Goal: Transaction & Acquisition: Purchase product/service

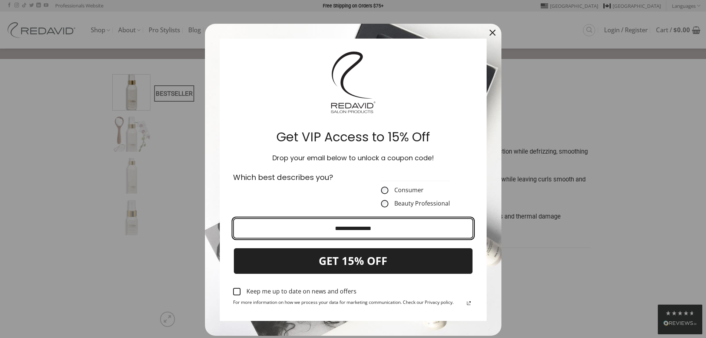
click at [351, 235] on input "Email field" at bounding box center [353, 228] width 240 height 20
type input "**********"
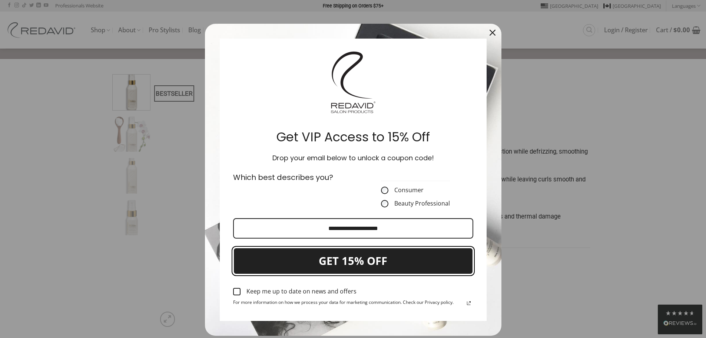
click at [348, 260] on button "GET 15% OFF" at bounding box center [353, 260] width 240 height 27
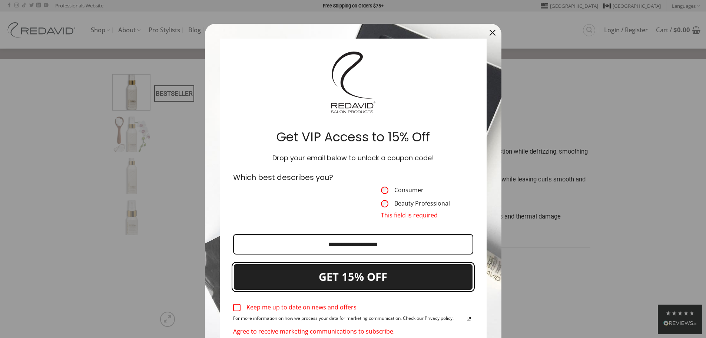
click at [342, 275] on button "GET 15% OFF" at bounding box center [353, 276] width 240 height 27
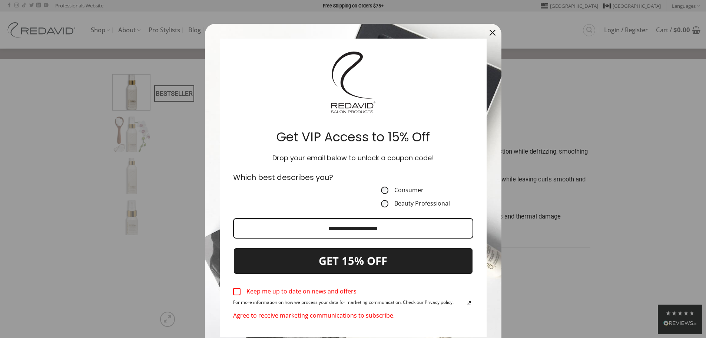
click at [234, 291] on div "Marketing offer form" at bounding box center [236, 291] width 7 height 7
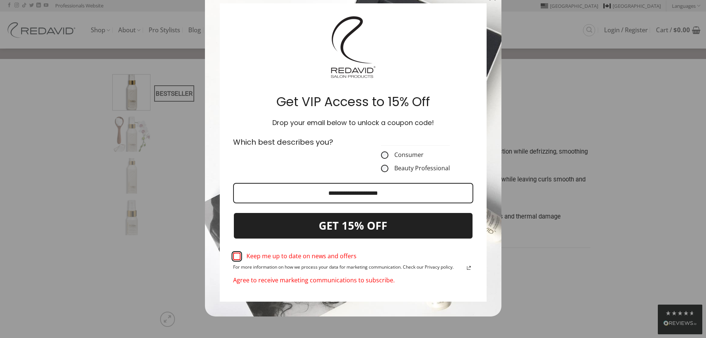
scroll to position [37, 0]
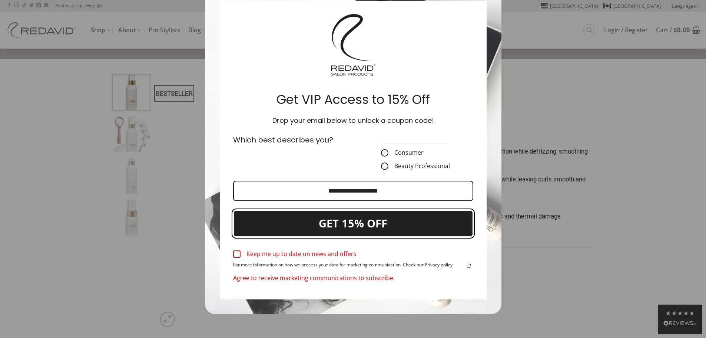
click at [330, 221] on button "GET 15% OFF" at bounding box center [353, 223] width 240 height 27
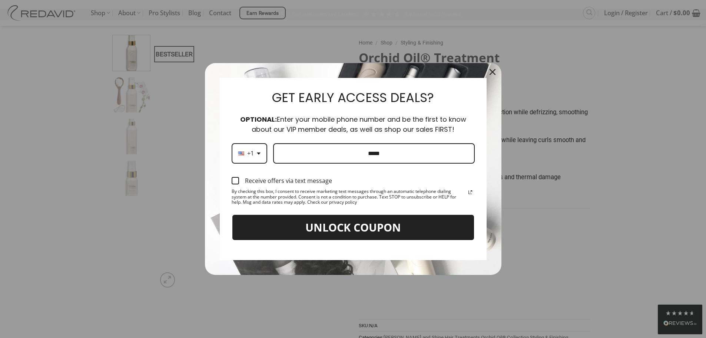
scroll to position [148, 0]
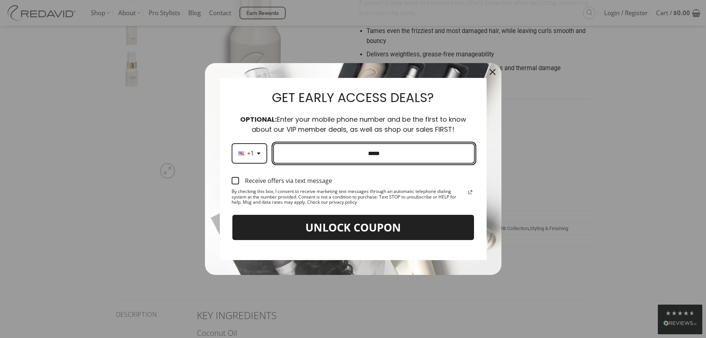
click at [333, 155] on input "Phone number field" at bounding box center [374, 153] width 202 height 20
type input "**********"
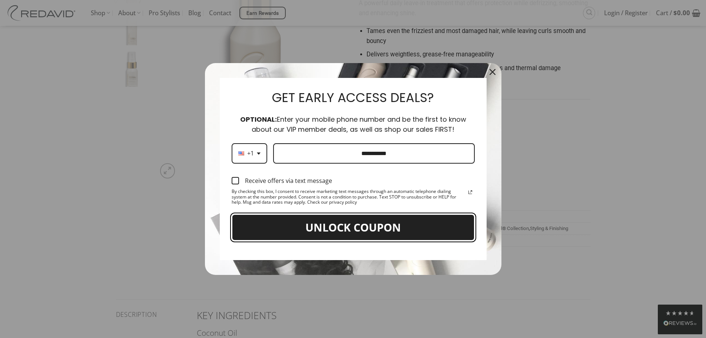
click at [368, 224] on button "UNLOCK COUPON" at bounding box center [353, 227] width 243 height 27
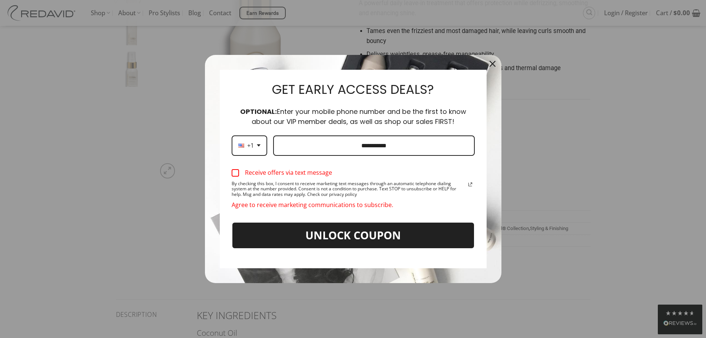
click at [229, 176] on div "Receive offers via text message By checking this box, I consent to receive mark…" at bounding box center [353, 188] width 252 height 57
click at [233, 174] on div "Marketing offer form" at bounding box center [235, 172] width 7 height 7
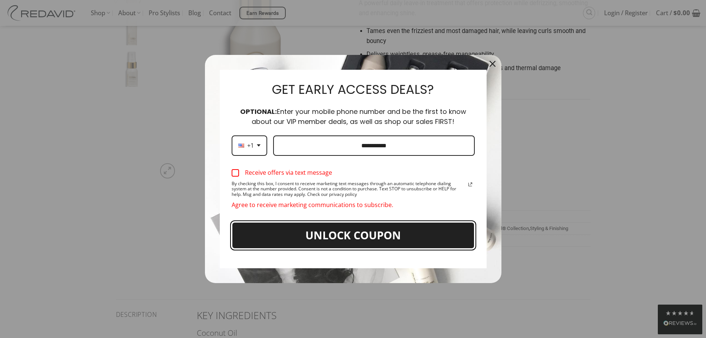
click at [301, 238] on button "UNLOCK COUPON" at bounding box center [353, 235] width 243 height 27
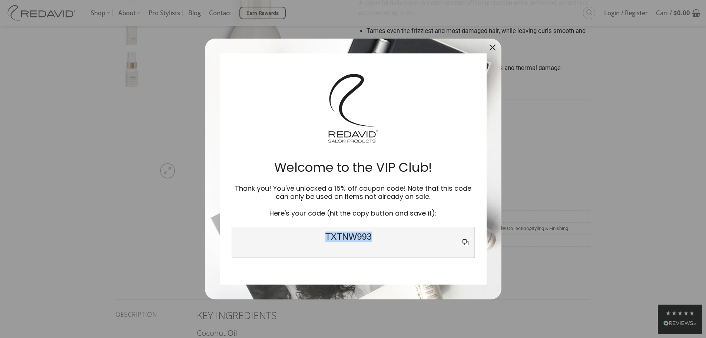
drag, startPoint x: 390, startPoint y: 241, endPoint x: 324, endPoint y: 240, distance: 66.0
click at [324, 240] on span "TXTNW993" at bounding box center [349, 242] width 225 height 22
copy span "TXTNW993"
click at [492, 47] on icon "close icon" at bounding box center [493, 47] width 6 height 6
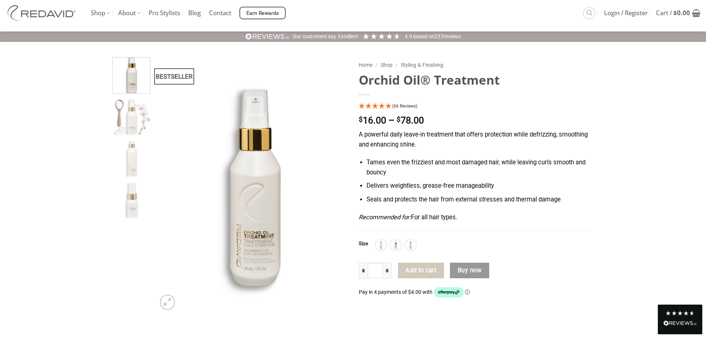
scroll to position [37, 0]
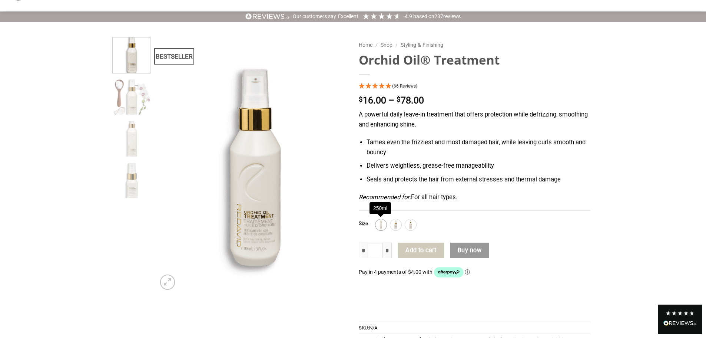
click at [380, 224] on img at bounding box center [381, 225] width 10 height 10
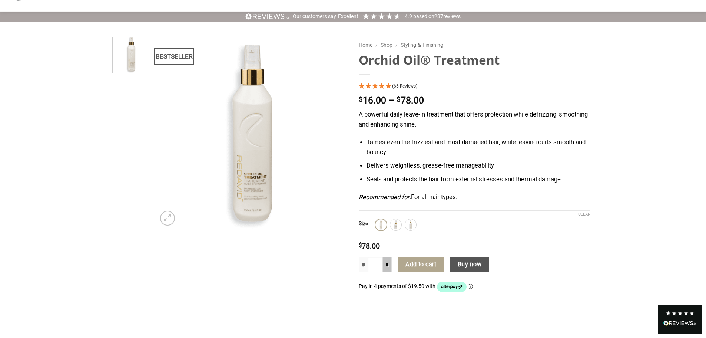
click at [387, 266] on input "*" at bounding box center [387, 265] width 9 height 16
type input "*"
click at [387, 266] on input "*" at bounding box center [387, 265] width 9 height 16
click at [387, 264] on input "*" at bounding box center [387, 265] width 9 height 16
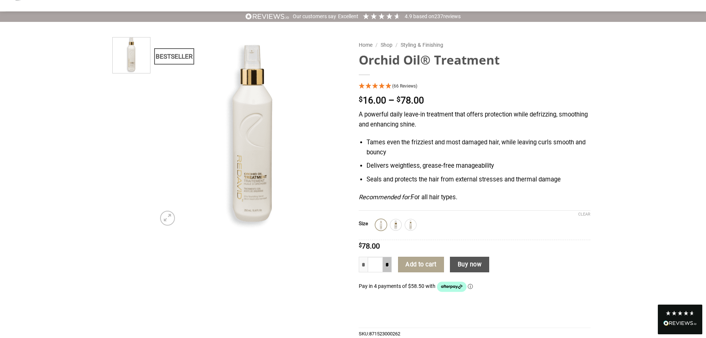
click at [387, 265] on input "*" at bounding box center [387, 265] width 9 height 16
click at [426, 262] on button "Add to cart" at bounding box center [421, 265] width 46 height 16
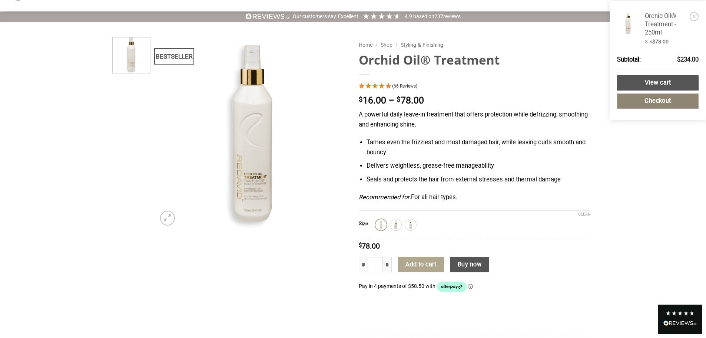
click at [655, 99] on link "Checkout" at bounding box center [658, 100] width 82 height 15
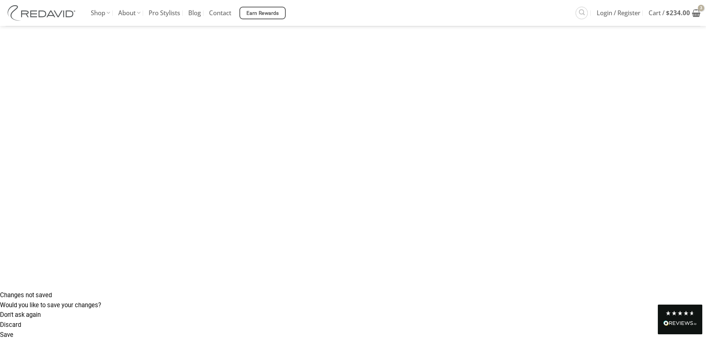
scroll to position [37, 0]
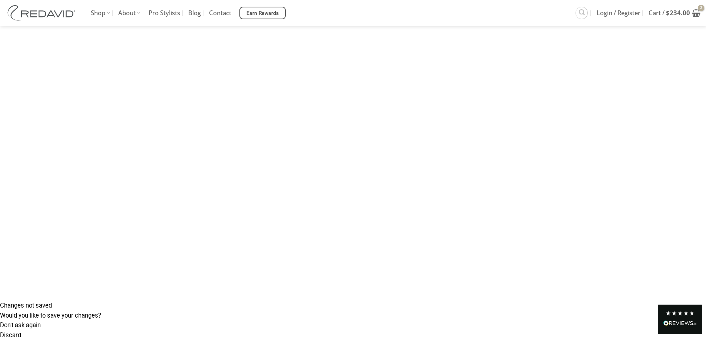
paste input "********"
type input "********"
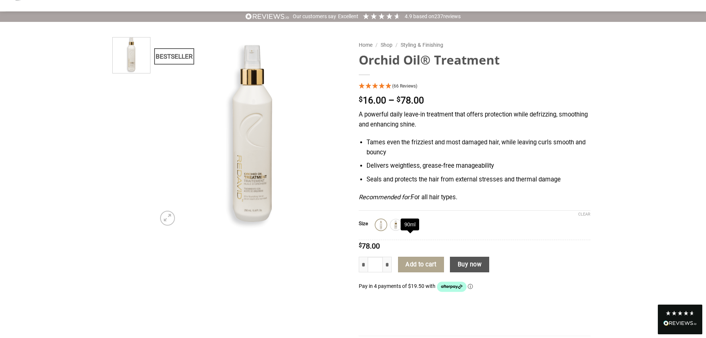
click at [408, 229] on img at bounding box center [411, 225] width 10 height 10
